Goal: Communication & Community: Answer question/provide support

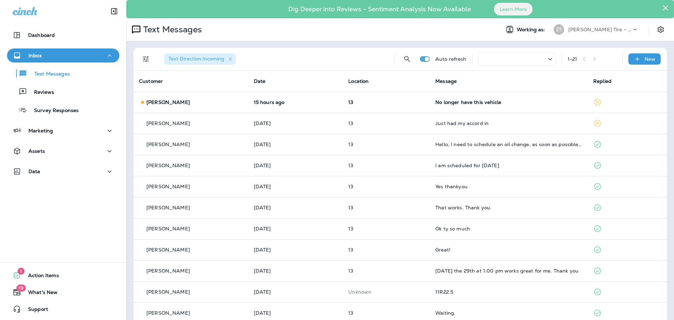
click at [569, 29] on p "[PERSON_NAME] Tire - Hills & [PERSON_NAME]" at bounding box center [599, 30] width 63 height 6
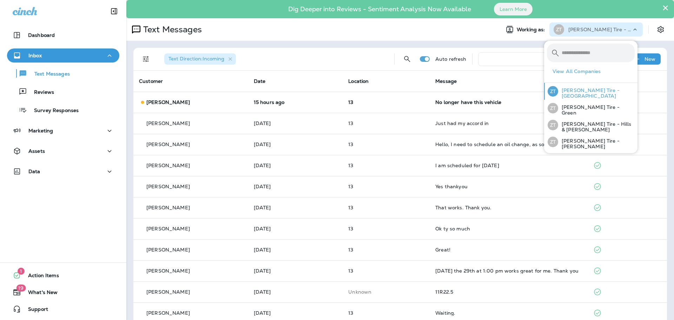
click at [583, 93] on p "[PERSON_NAME] Tire - [GEOGRAPHIC_DATA]" at bounding box center [596, 92] width 77 height 11
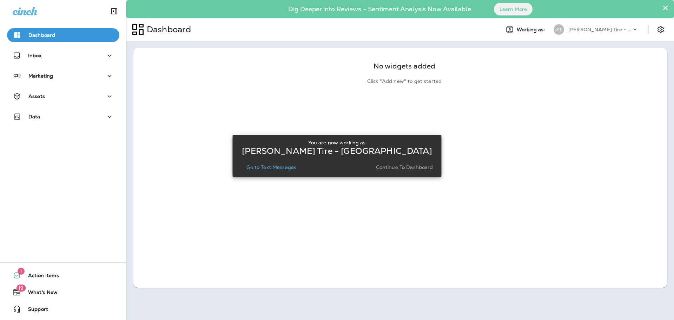
click at [398, 167] on p "Continue to Dashboard" at bounding box center [404, 167] width 57 height 6
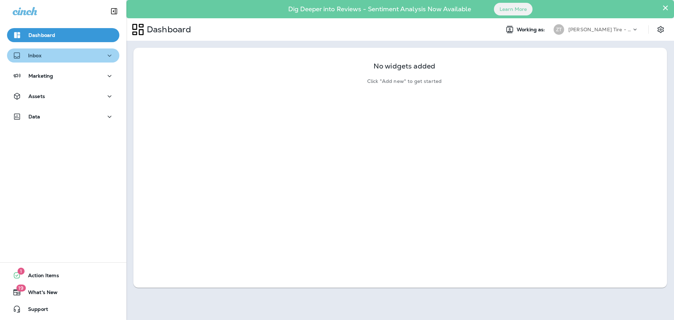
click at [65, 54] on div "Inbox" at bounding box center [63, 55] width 101 height 9
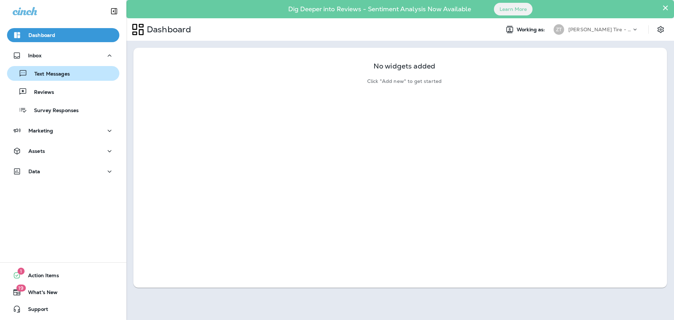
click at [64, 75] on p "Text Messages" at bounding box center [48, 74] width 42 height 7
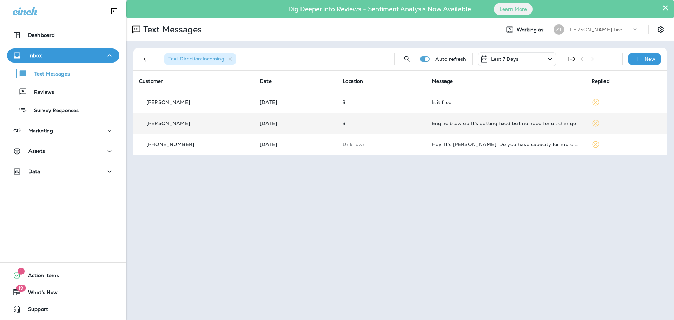
click at [471, 124] on div "Engine blew up It's getting fixed but no need for oil change" at bounding box center [506, 123] width 148 height 6
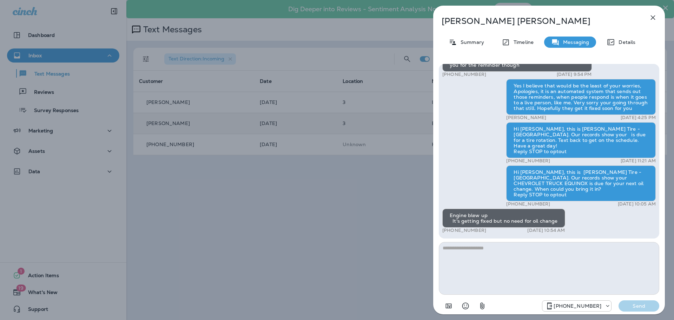
click at [366, 177] on div "[PERSON_NAME] Summary Timeline Messaging Details Thank you for stopping by [PER…" at bounding box center [337, 160] width 674 height 320
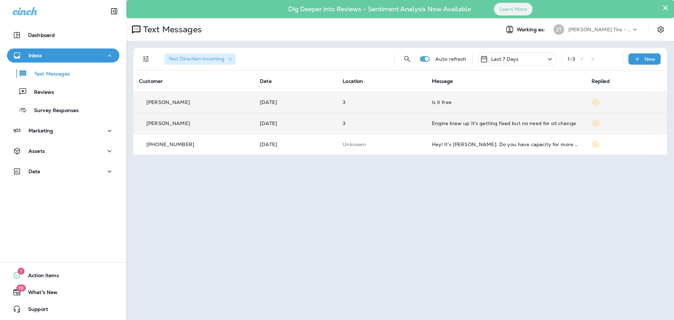
click at [407, 106] on td "3" at bounding box center [381, 102] width 89 height 21
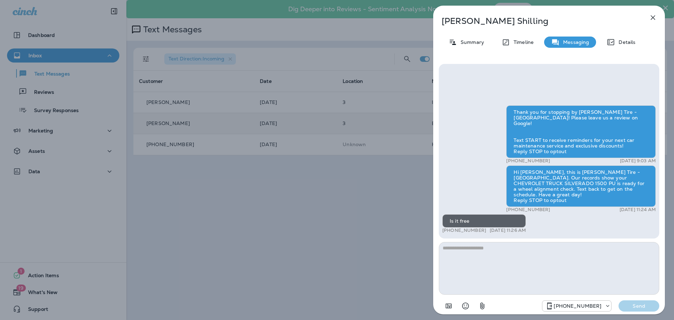
click at [475, 254] on textarea at bounding box center [549, 268] width 220 height 53
type textarea "*"
type textarea "**********"
click at [641, 307] on p "Send" at bounding box center [638, 306] width 29 height 6
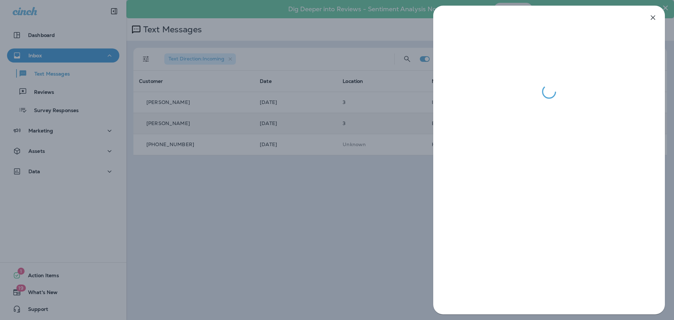
click at [373, 172] on div at bounding box center [337, 160] width 674 height 320
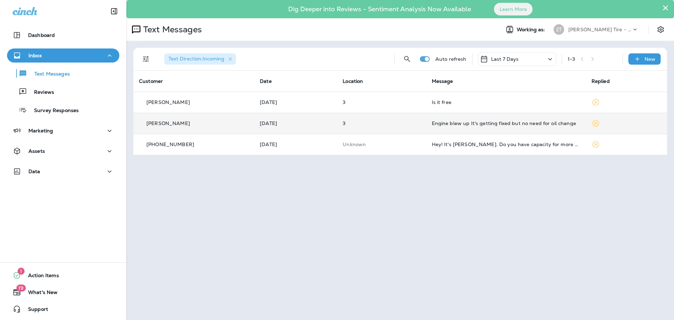
click at [567, 31] on div "ZT" at bounding box center [558, 29] width 19 height 11
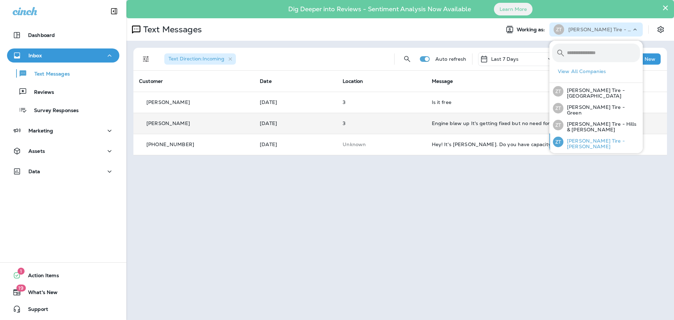
click at [581, 140] on p "[PERSON_NAME] Tire - [PERSON_NAME]" at bounding box center [601, 143] width 77 height 11
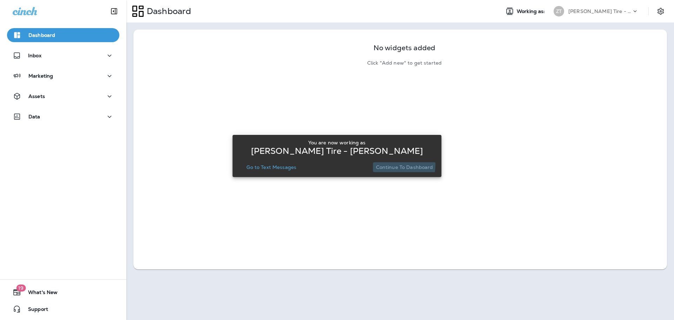
click at [386, 164] on p "Continue to Dashboard" at bounding box center [404, 167] width 57 height 6
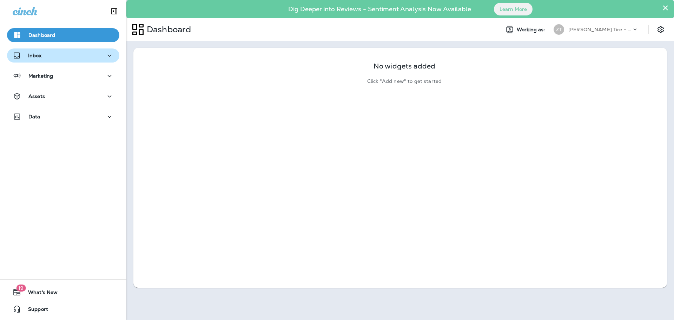
click at [84, 62] on button "Inbox" at bounding box center [63, 55] width 112 height 14
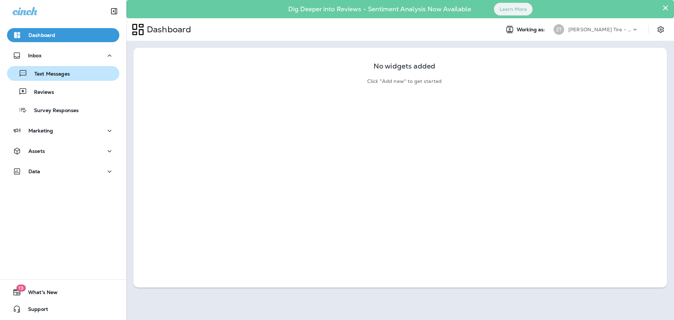
click at [81, 75] on div "Text Messages" at bounding box center [63, 73] width 107 height 11
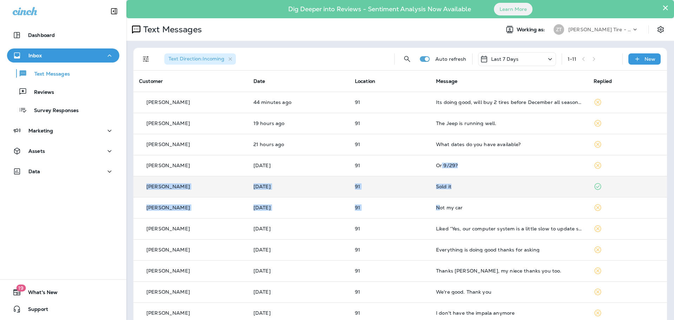
drag, startPoint x: 438, startPoint y: 166, endPoint x: 435, endPoint y: 190, distance: 24.0
click at [436, 197] on tbody "[PERSON_NAME] 44 minutes ago 91 Its doing good, will buy 2 tires before Decembe…" at bounding box center [400, 208] width 534 height 232
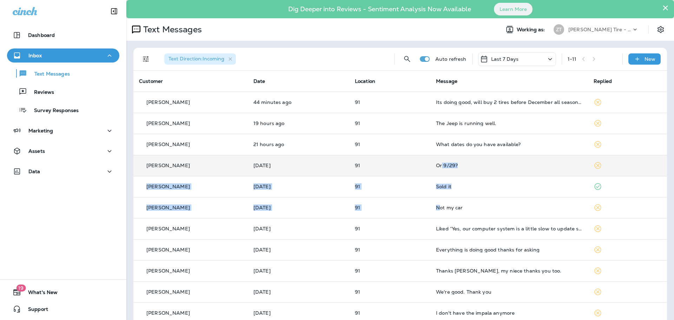
click at [488, 161] on td "Or 9/29?" at bounding box center [509, 165] width 158 height 21
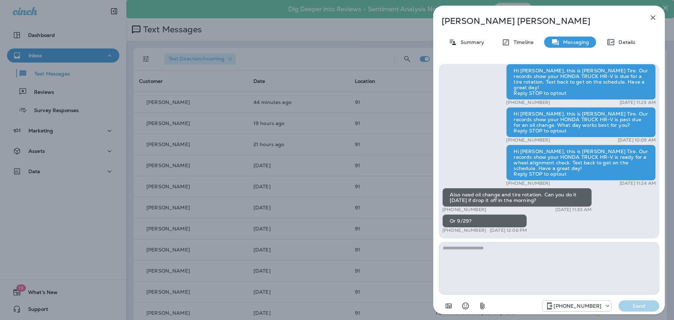
click at [474, 250] on textarea at bounding box center [549, 268] width 220 height 53
click at [500, 249] on textarea "**********" at bounding box center [549, 268] width 220 height 53
type textarea "**********"
click at [634, 306] on p "Send" at bounding box center [638, 306] width 29 height 6
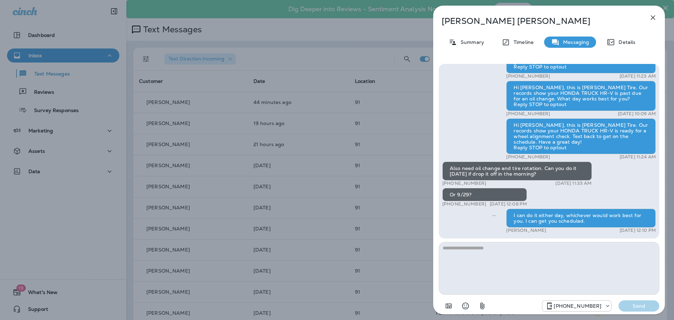
click at [393, 149] on div "[PERSON_NAME] Summary Timeline Messaging Details Hi [PERSON_NAME], this is [PER…" at bounding box center [337, 160] width 674 height 320
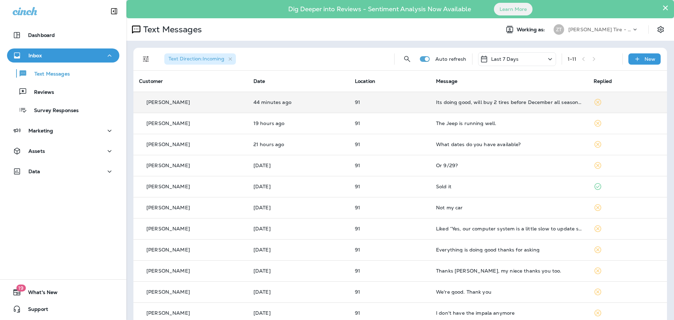
click at [432, 107] on td "Its doing good, will buy 2 tires before December all season ty for asking" at bounding box center [509, 102] width 158 height 21
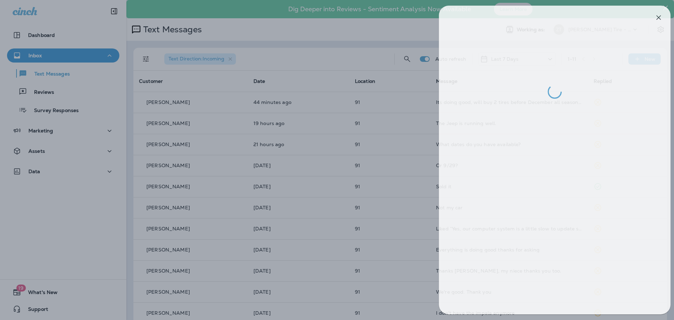
click at [408, 119] on div at bounding box center [343, 160] width 674 height 320
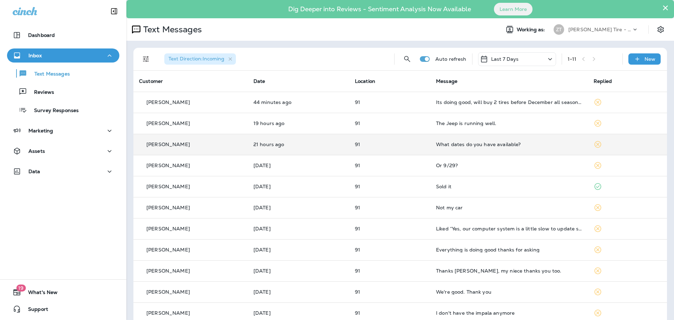
click at [465, 145] on div "What dates do you have available?" at bounding box center [509, 144] width 146 height 6
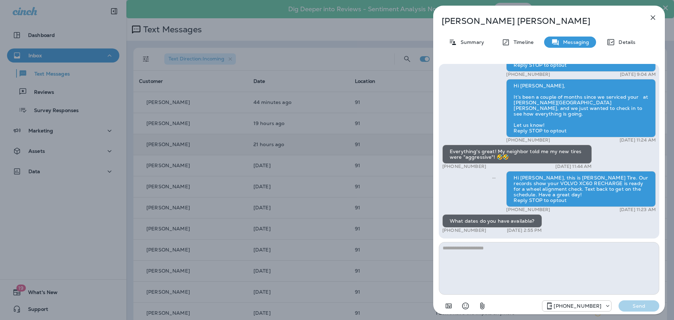
click at [483, 249] on textarea at bounding box center [549, 268] width 220 height 53
type textarea "**********"
click at [643, 306] on p "Send" at bounding box center [638, 306] width 29 height 6
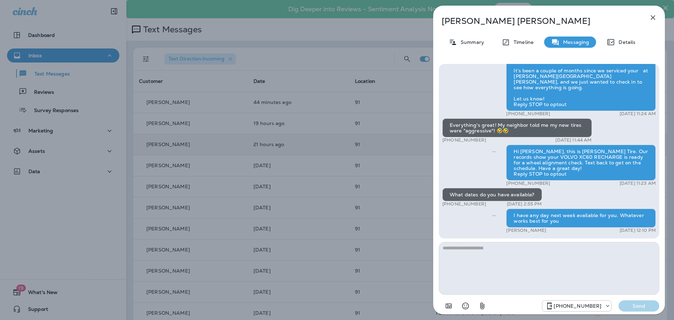
click at [406, 183] on div "[PERSON_NAME] Summary Timeline Messaging Details Thank you for stopping by [PER…" at bounding box center [337, 160] width 674 height 320
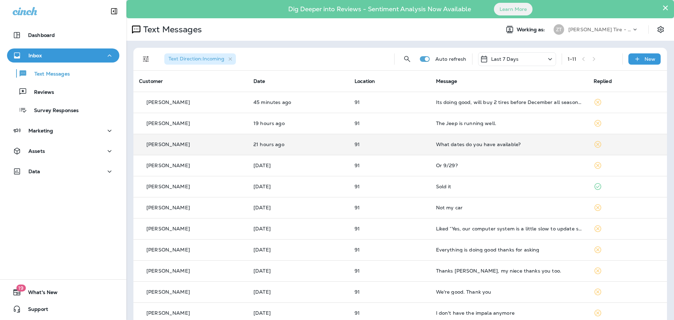
click at [569, 25] on div "[PERSON_NAME] Tire - [PERSON_NAME]" at bounding box center [599, 29] width 63 height 11
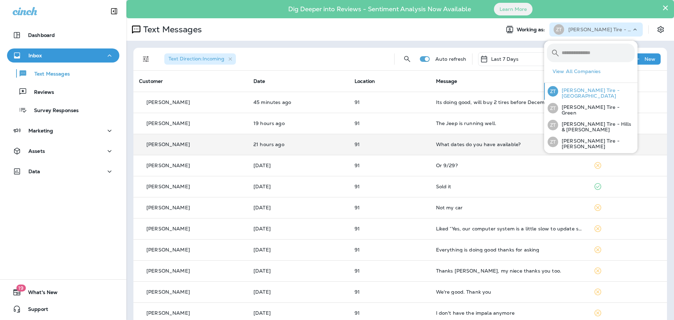
click at [581, 91] on p "[PERSON_NAME] Tire - [GEOGRAPHIC_DATA]" at bounding box center [596, 92] width 77 height 11
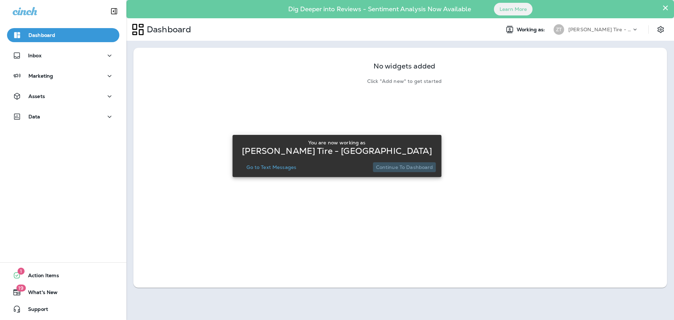
click at [407, 168] on p "Continue to Dashboard" at bounding box center [404, 167] width 57 height 6
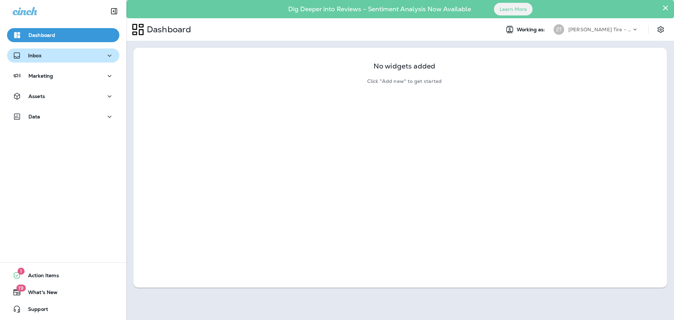
click at [78, 60] on button "Inbox" at bounding box center [63, 55] width 112 height 14
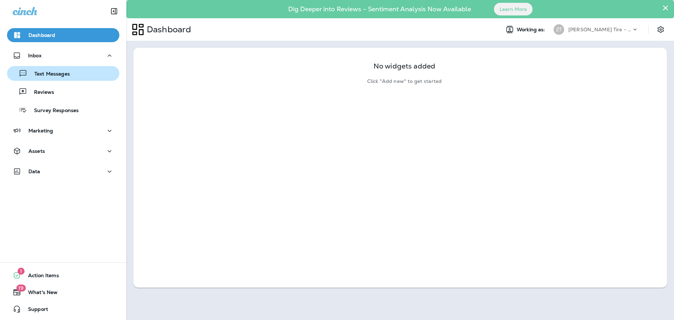
click at [70, 78] on div "Text Messages" at bounding box center [63, 73] width 107 height 11
